Goal: Task Accomplishment & Management: Manage account settings

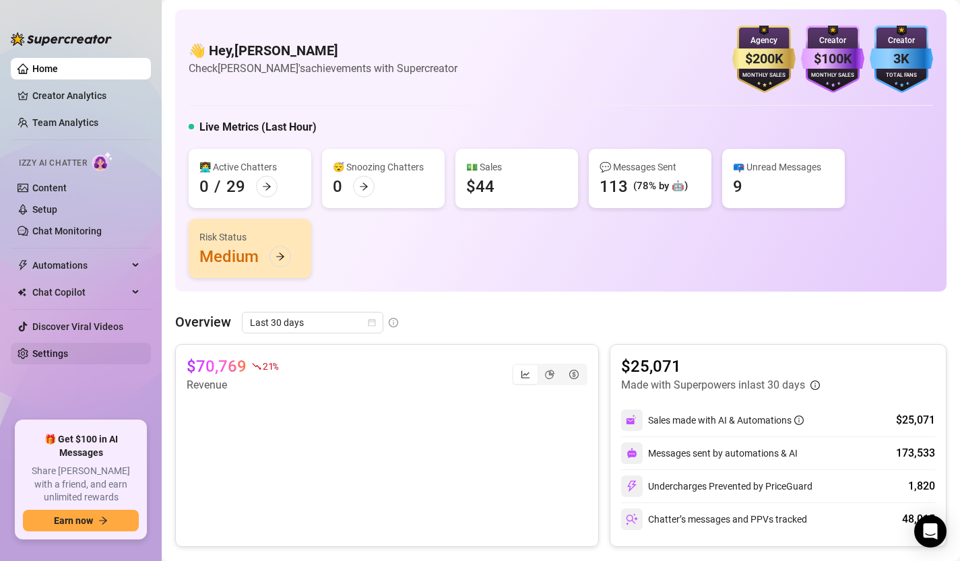
click at [68, 359] on link "Settings" at bounding box center [50, 353] width 36 height 11
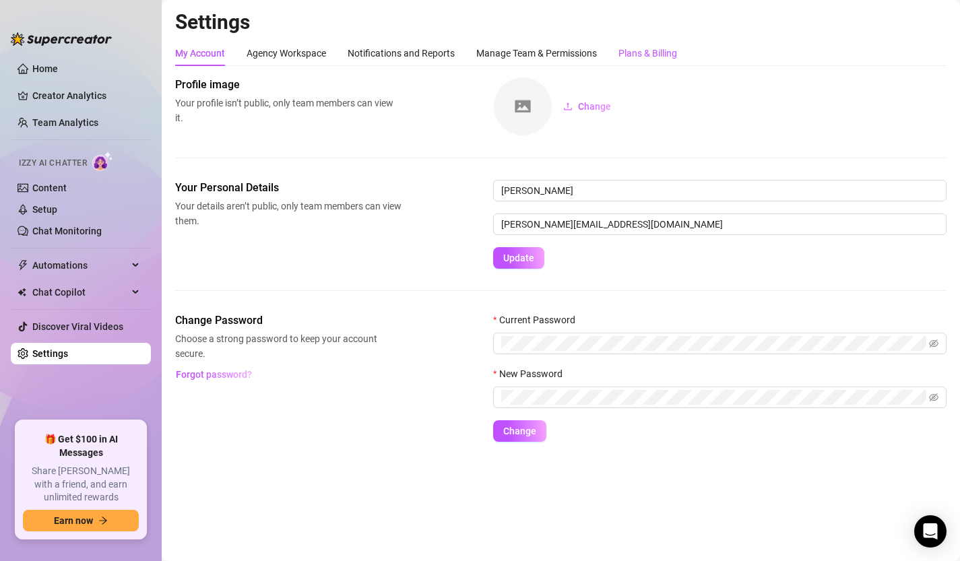
click at [665, 57] on div "Plans & Billing" at bounding box center [648, 53] width 59 height 15
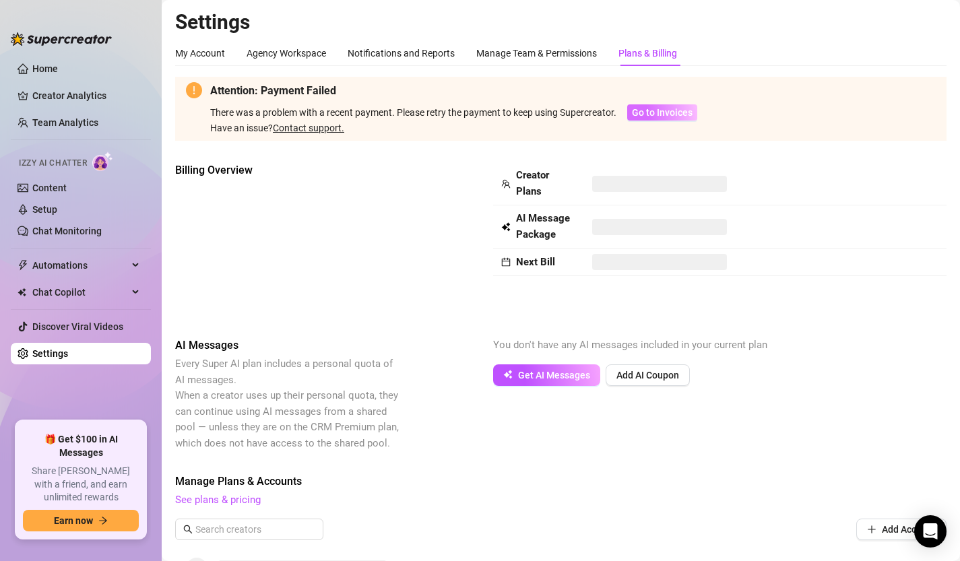
click at [670, 116] on span "Go to Invoices" at bounding box center [662, 112] width 61 height 11
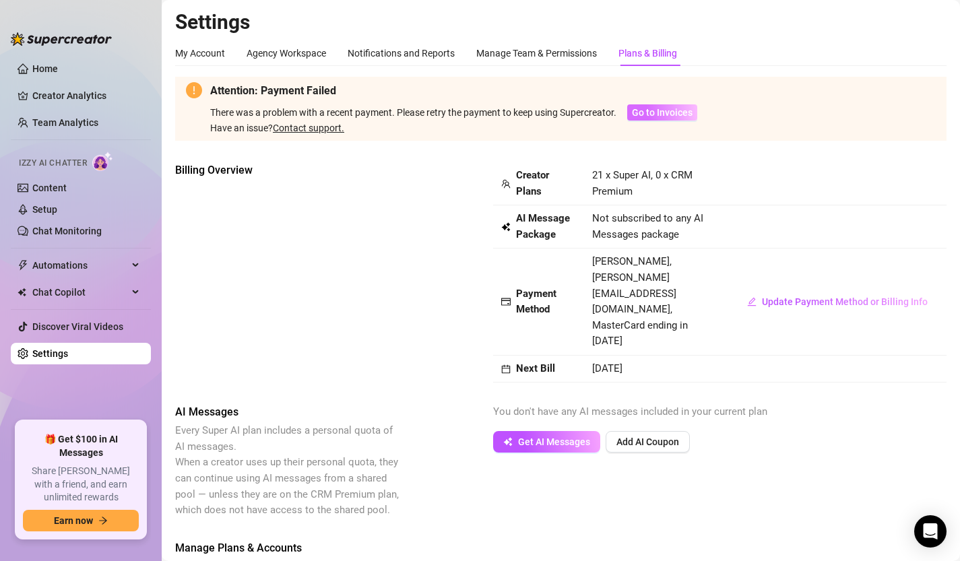
click at [674, 116] on span "Go to Invoices" at bounding box center [662, 112] width 61 height 11
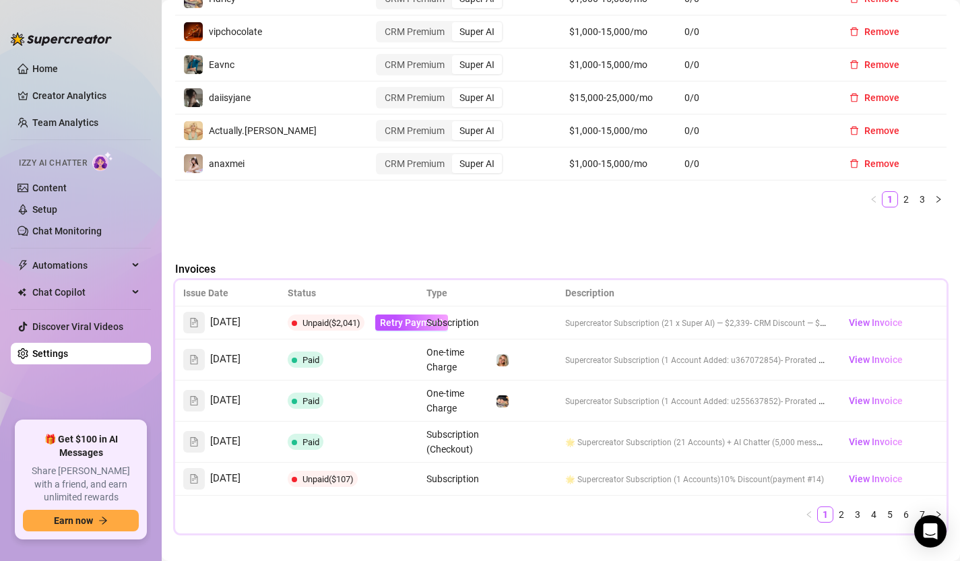
scroll to position [885, 0]
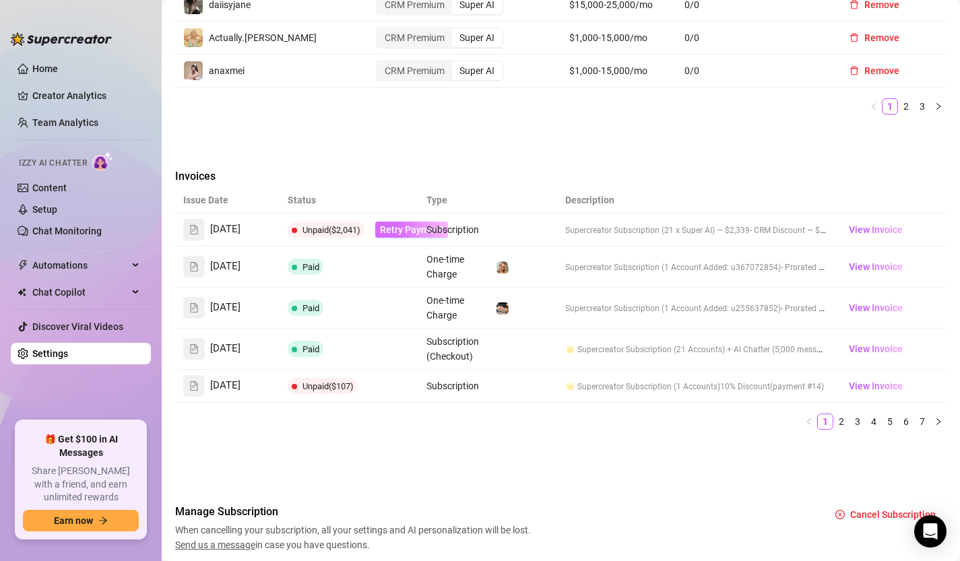
click at [404, 224] on span "Retry Payment" at bounding box center [411, 229] width 63 height 11
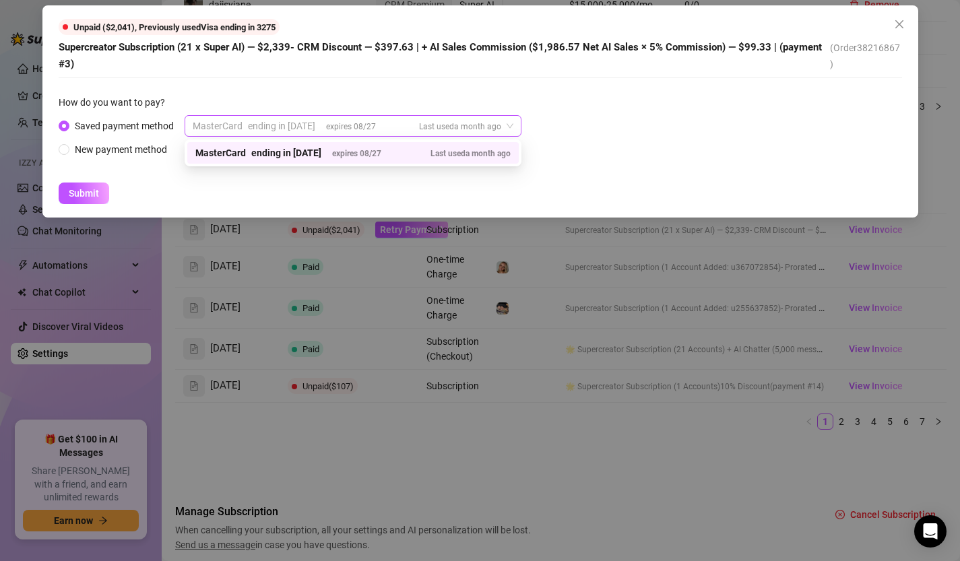
click at [289, 132] on div "ending in 1130" at bounding box center [281, 126] width 67 height 20
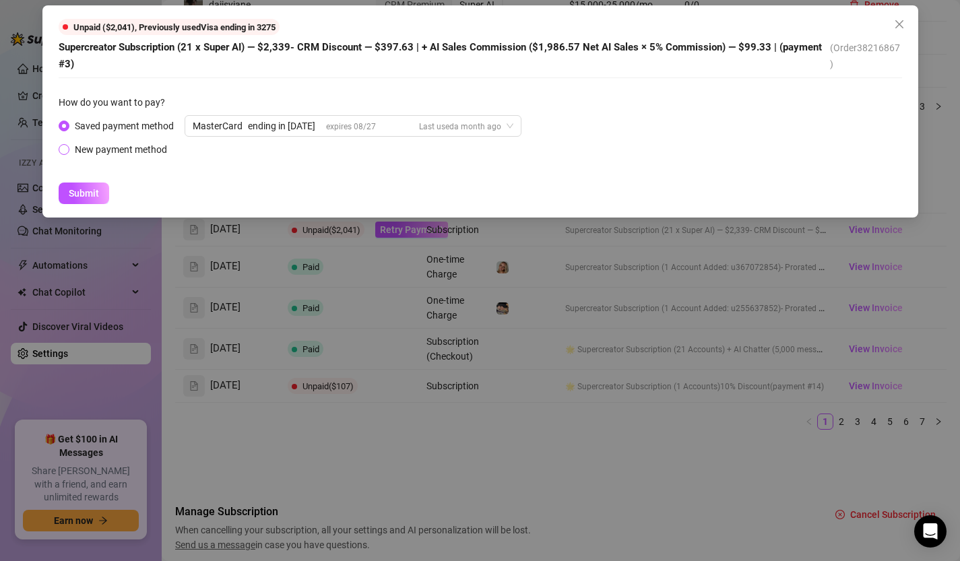
click at [143, 147] on div "New payment method" at bounding box center [121, 149] width 92 height 15
click at [67, 147] on input "New payment method" at bounding box center [64, 150] width 5 height 9
radio input "true"
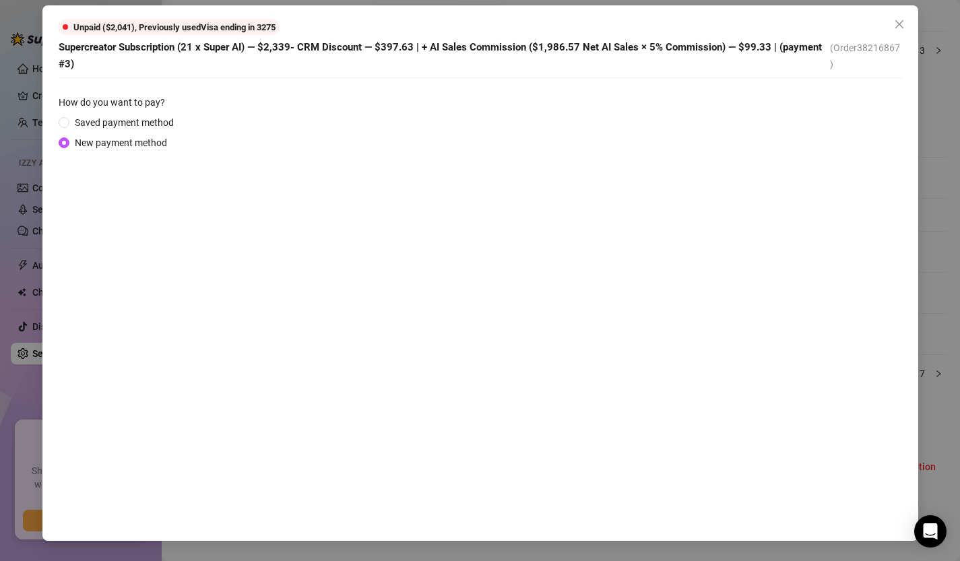
scroll to position [800, 0]
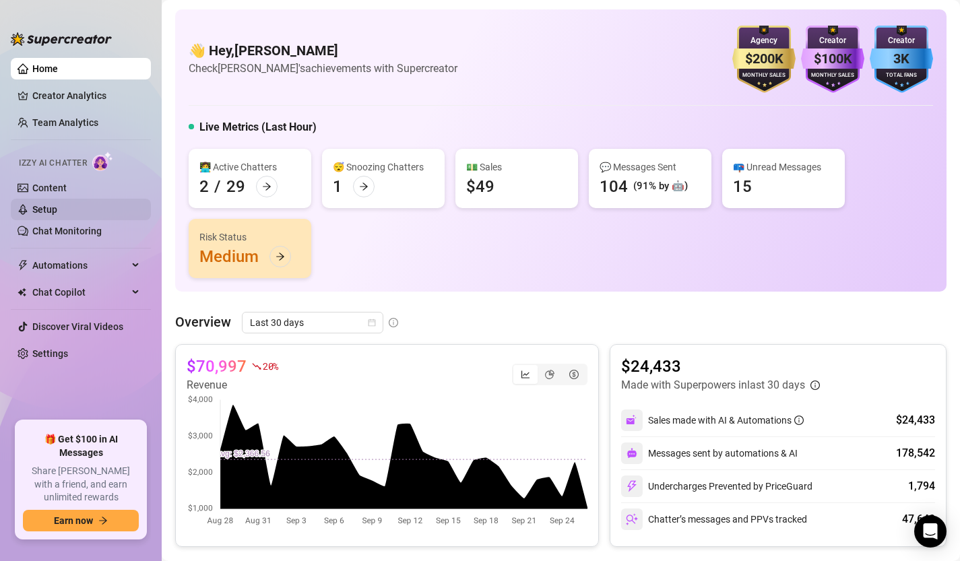
click at [57, 210] on link "Setup" at bounding box center [44, 209] width 25 height 11
